Goal: Task Accomplishment & Management: Manage account settings

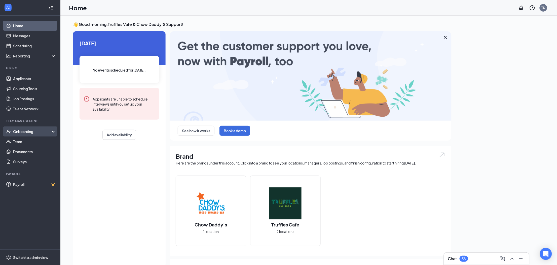
click at [33, 133] on div "Onboarding" at bounding box center [32, 131] width 39 height 5
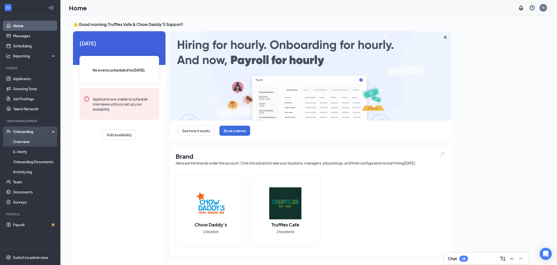
click at [30, 143] on link "Overview" at bounding box center [34, 141] width 43 height 10
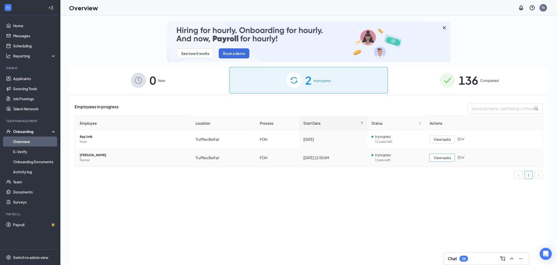
click at [440, 158] on span "View tasks" at bounding box center [441, 158] width 17 height 6
